Goal: Navigation & Orientation: Find specific page/section

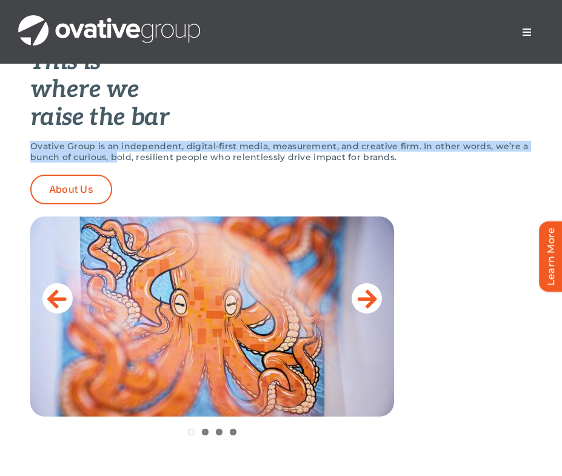
drag, startPoint x: 115, startPoint y: 152, endPoint x: 218, endPoint y: 138, distance: 104.0
click at [218, 138] on div "This is where we raise the bar Ovative Group is an independent, digital-first m…" at bounding box center [281, 123] width 502 height 163
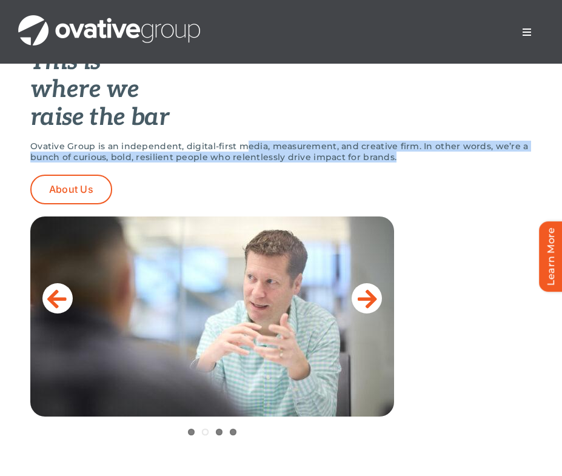
drag, startPoint x: 239, startPoint y: 146, endPoint x: 393, endPoint y: 153, distance: 153.7
click at [393, 153] on p "Ovative Group is an independent, digital-first media, measurement, and creative…" at bounding box center [281, 152] width 502 height 22
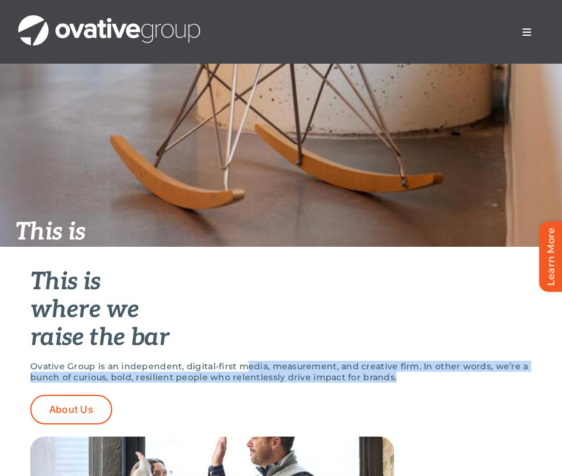
scroll to position [244, 0]
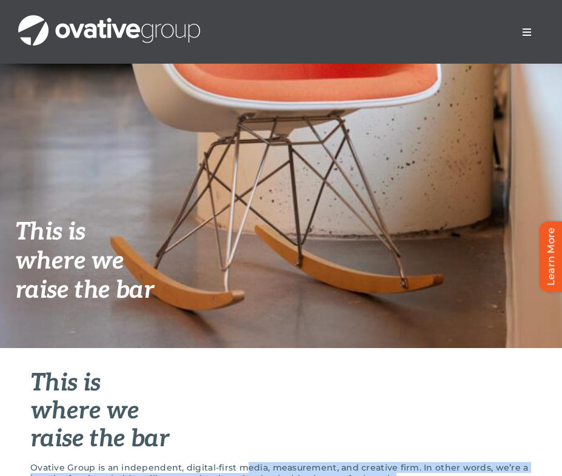
click at [524, 42] on button "Toggle Navigation" at bounding box center [527, 32] width 34 height 24
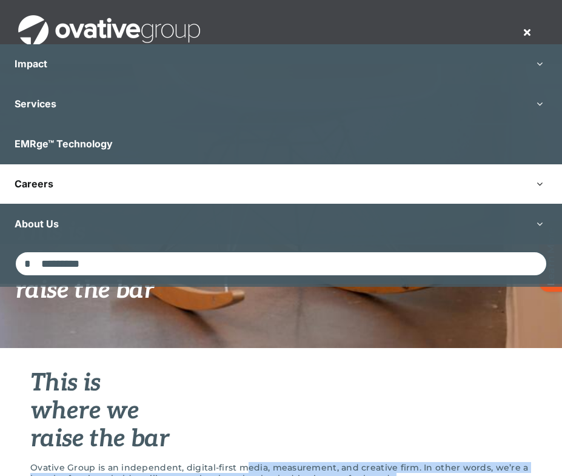
click at [193, 187] on link "Careers" at bounding box center [281, 183] width 562 height 39
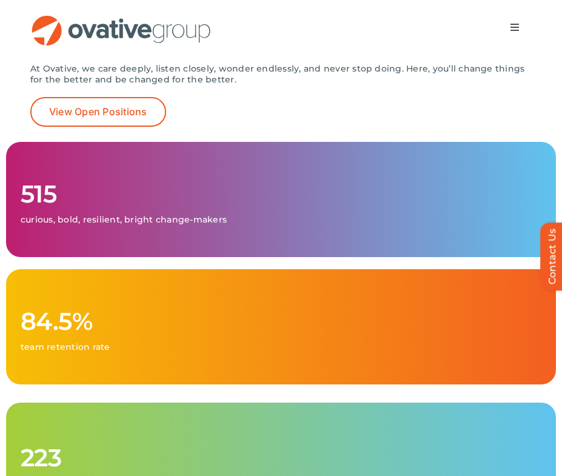
scroll to position [219, 0]
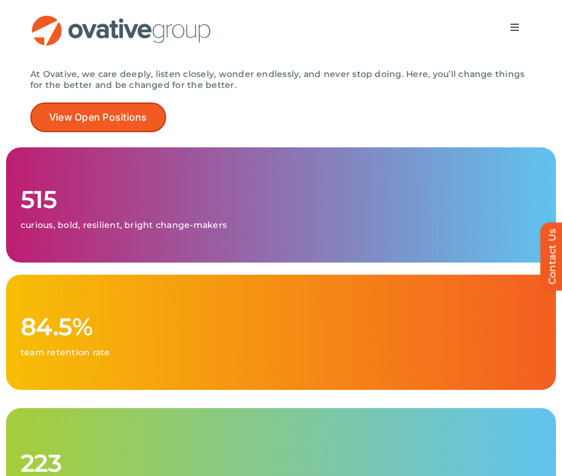
click at [123, 123] on span "View Open Positions" at bounding box center [98, 118] width 98 height 12
